Goal: Task Accomplishment & Management: Use online tool/utility

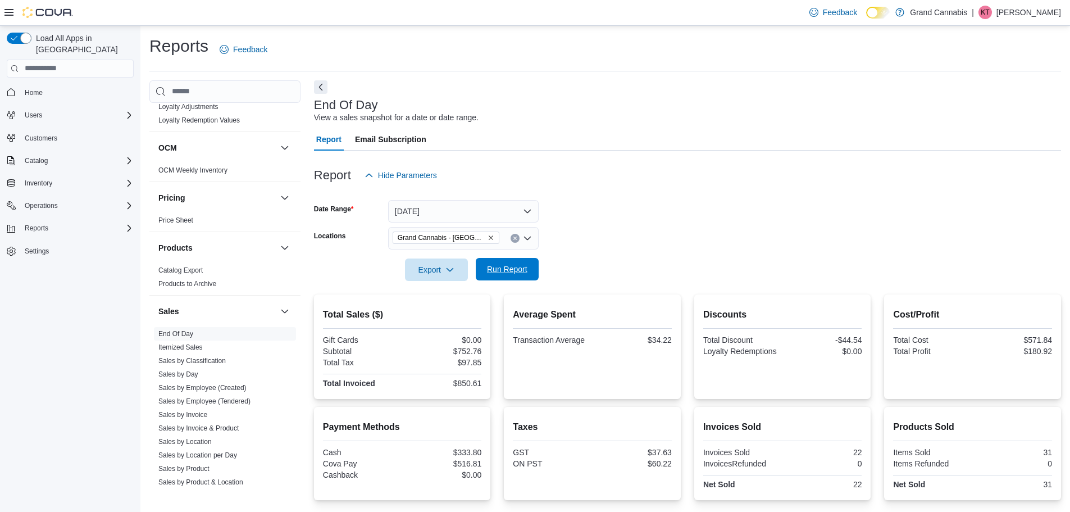
click at [522, 263] on span "Run Report" at bounding box center [506, 269] width 49 height 22
click at [489, 238] on icon "Remove Grand Cannabis - Dunnville from selection in this group" at bounding box center [491, 237] width 4 height 4
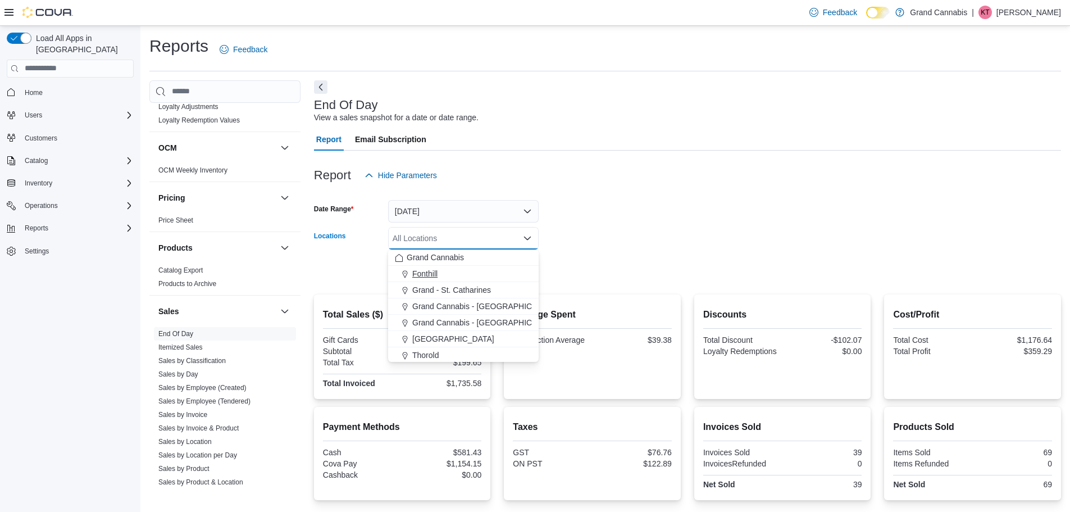
click at [476, 272] on div "Fonthill" at bounding box center [463, 273] width 137 height 11
click at [619, 266] on form "Date Range [DATE] Locations [GEOGRAPHIC_DATA] Combo box. Selected. [GEOGRAPHIC_…" at bounding box center [687, 233] width 747 height 94
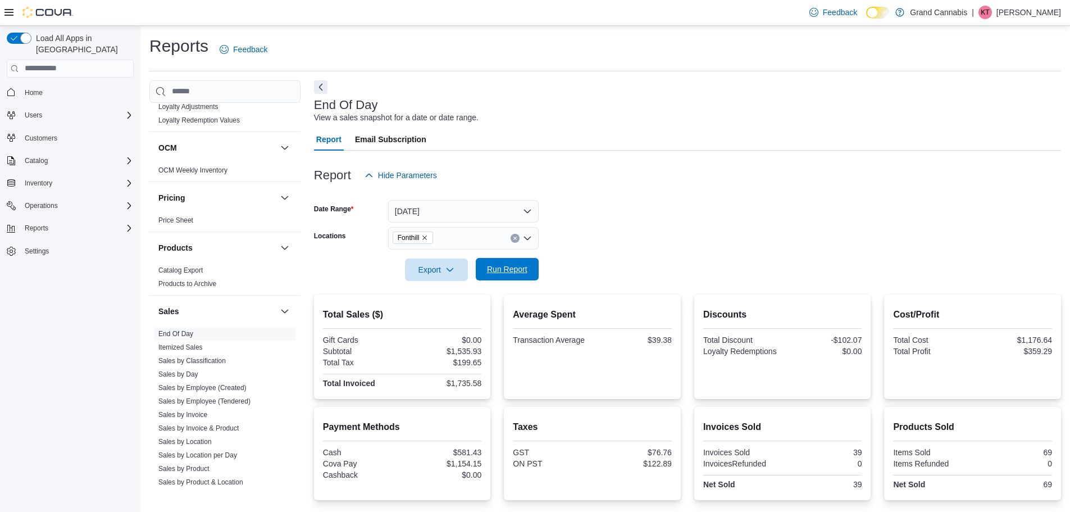
click at [530, 275] on span "Run Report" at bounding box center [506, 269] width 49 height 22
click at [428, 239] on icon "Remove Fonthill from selection in this group" at bounding box center [424, 237] width 7 height 7
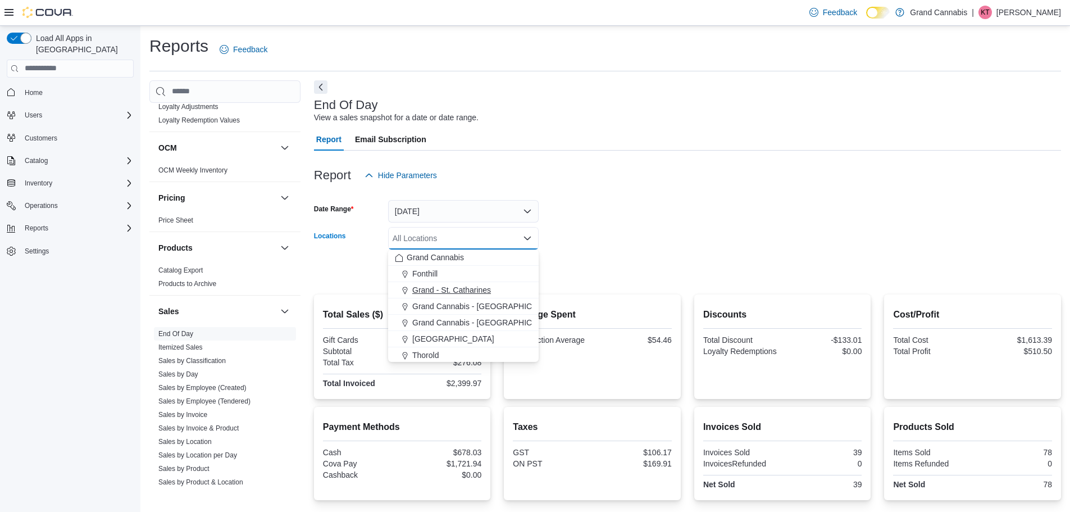
click at [466, 290] on span "Grand - St. Catharines" at bounding box center [451, 289] width 79 height 11
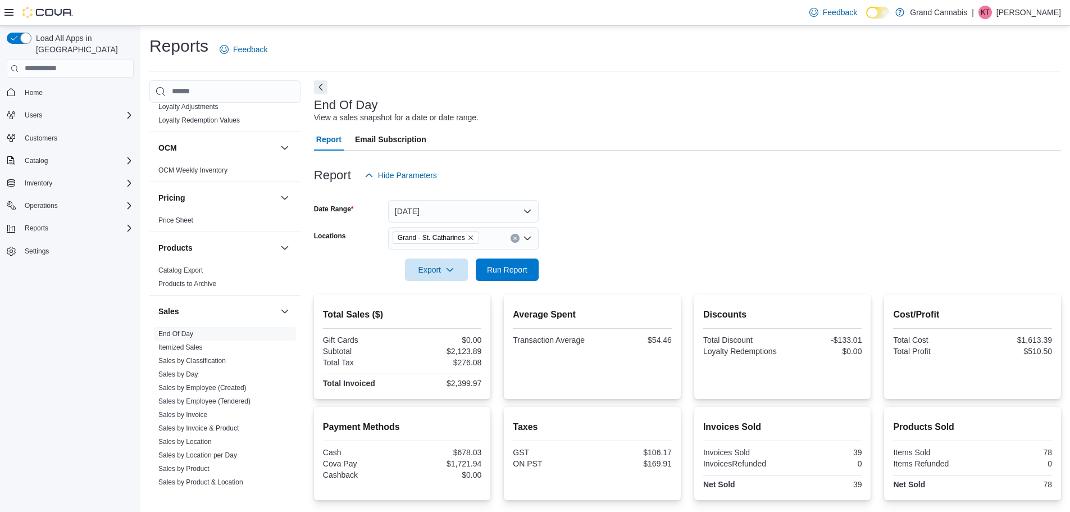
click at [646, 238] on form "Date Range [DATE] Locations [GEOGRAPHIC_DATA] Export Run Report" at bounding box center [687, 233] width 747 height 94
click at [523, 272] on span "Run Report" at bounding box center [507, 268] width 40 height 11
click at [469, 240] on icon "Remove Grand - St. Catharines from selection in this group" at bounding box center [470, 237] width 7 height 7
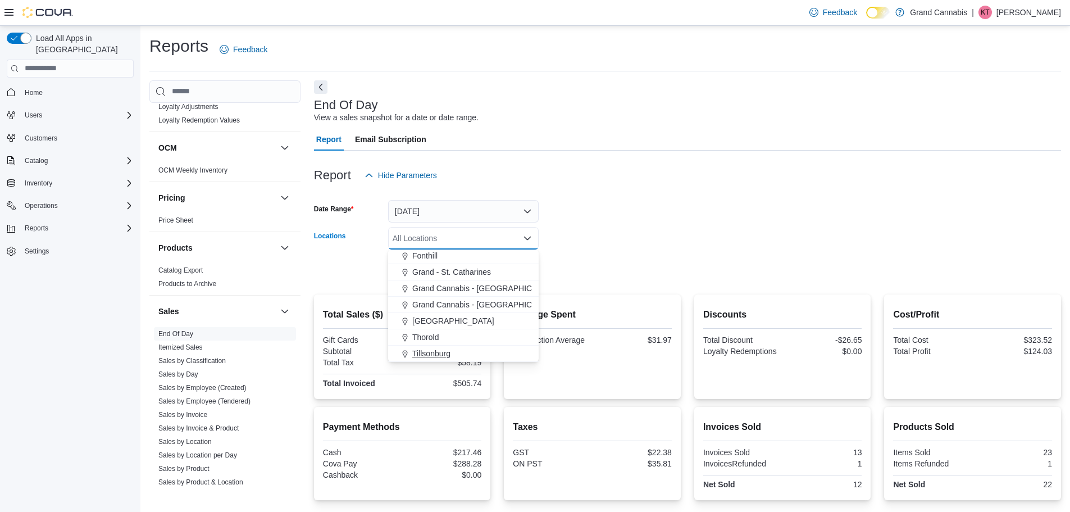
click at [437, 348] on span "Tillsonburg" at bounding box center [431, 353] width 38 height 11
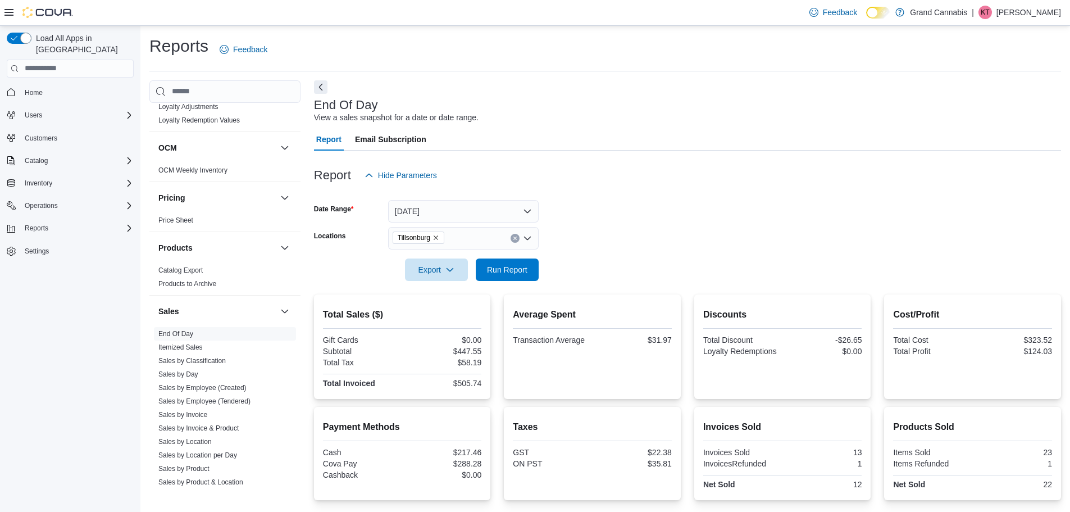
click at [582, 174] on div "Report Hide Parameters" at bounding box center [687, 175] width 747 height 22
click at [505, 266] on span "Run Report" at bounding box center [507, 268] width 40 height 11
click at [438, 235] on icon "Remove Tillsonburg from selection in this group" at bounding box center [435, 237] width 7 height 7
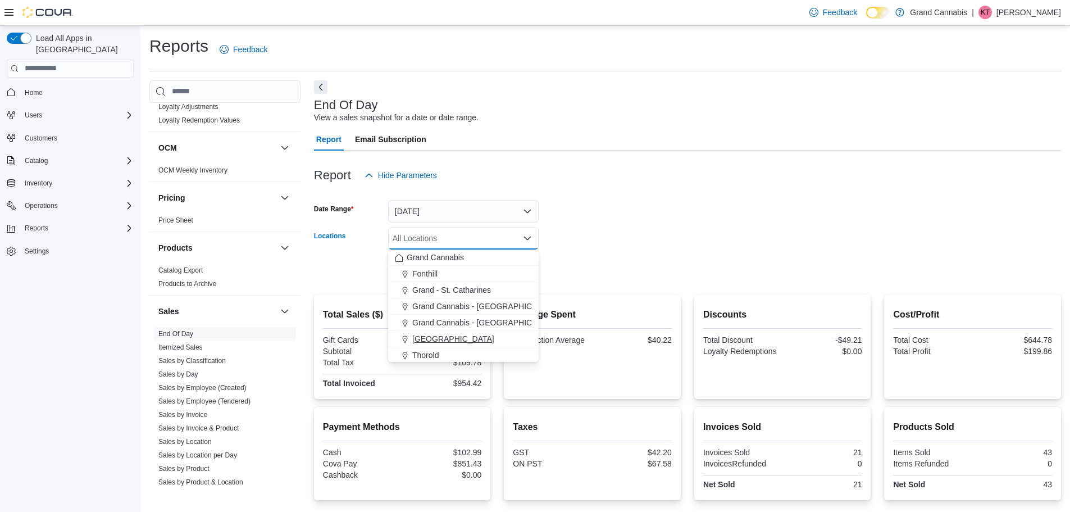
scroll to position [18, 0]
click at [432, 322] on span "[GEOGRAPHIC_DATA]" at bounding box center [453, 320] width 82 height 11
click at [674, 145] on div "Report Email Subscription" at bounding box center [687, 139] width 747 height 22
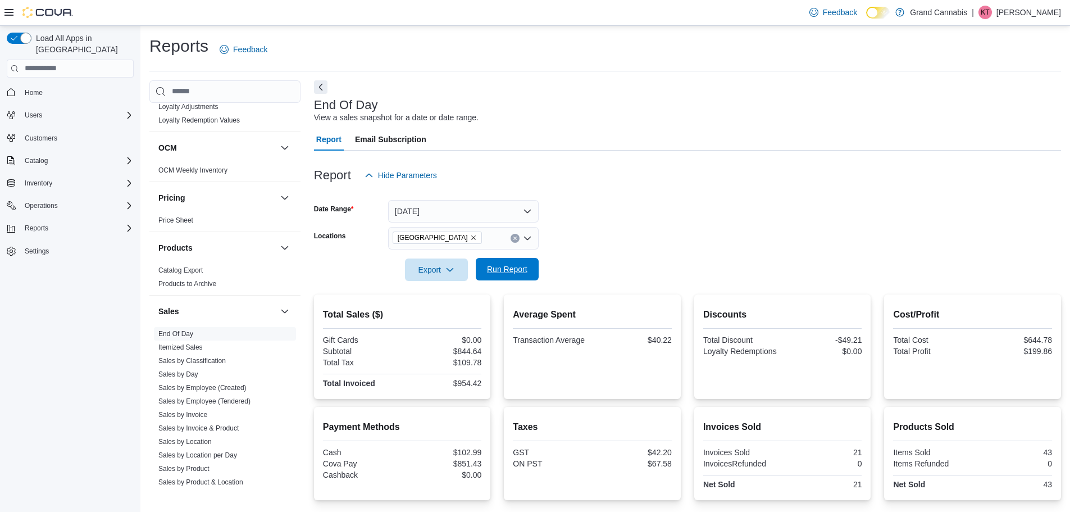
click at [493, 261] on span "Run Report" at bounding box center [506, 269] width 49 height 22
